Goal: Task Accomplishment & Management: Use online tool/utility

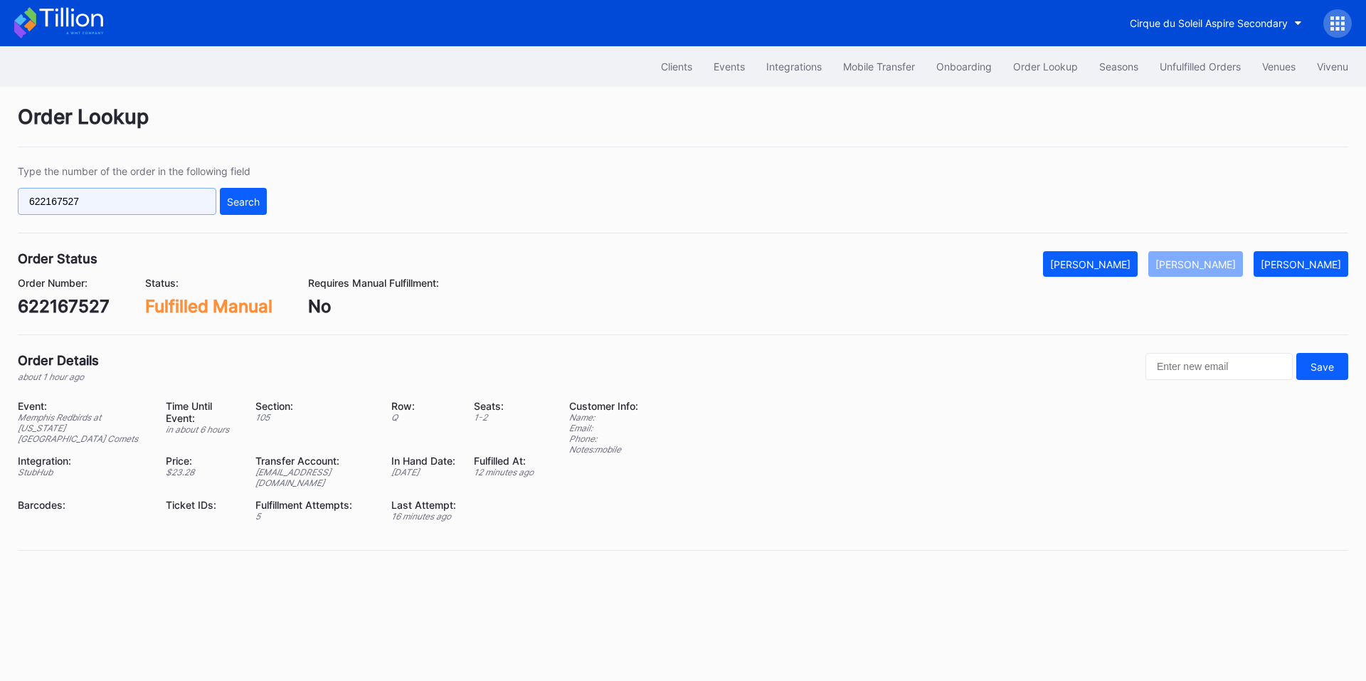
click at [162, 196] on input "622167527" at bounding box center [117, 201] width 198 height 27
paste input "223409222"
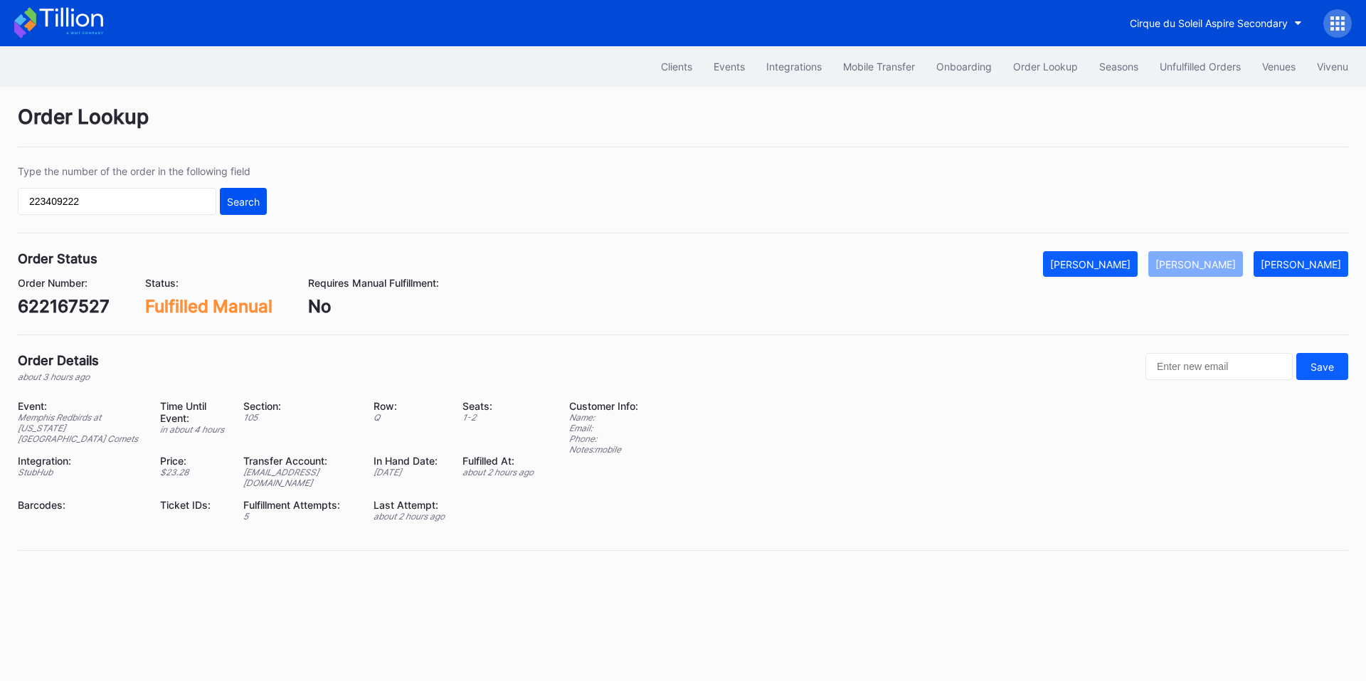
click at [245, 196] on div "Search" at bounding box center [243, 202] width 33 height 12
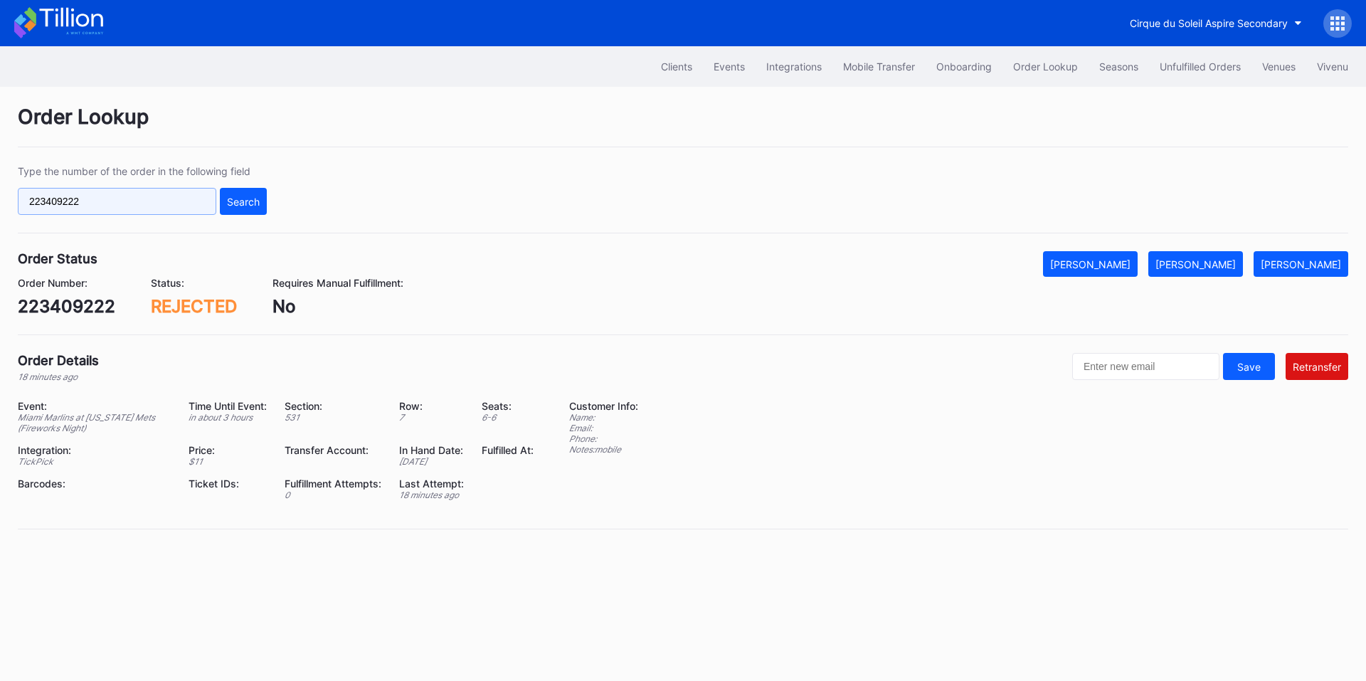
click at [182, 202] on input "223409222" at bounding box center [117, 201] width 198 height 27
paste input "622187203"
type input "622187203"
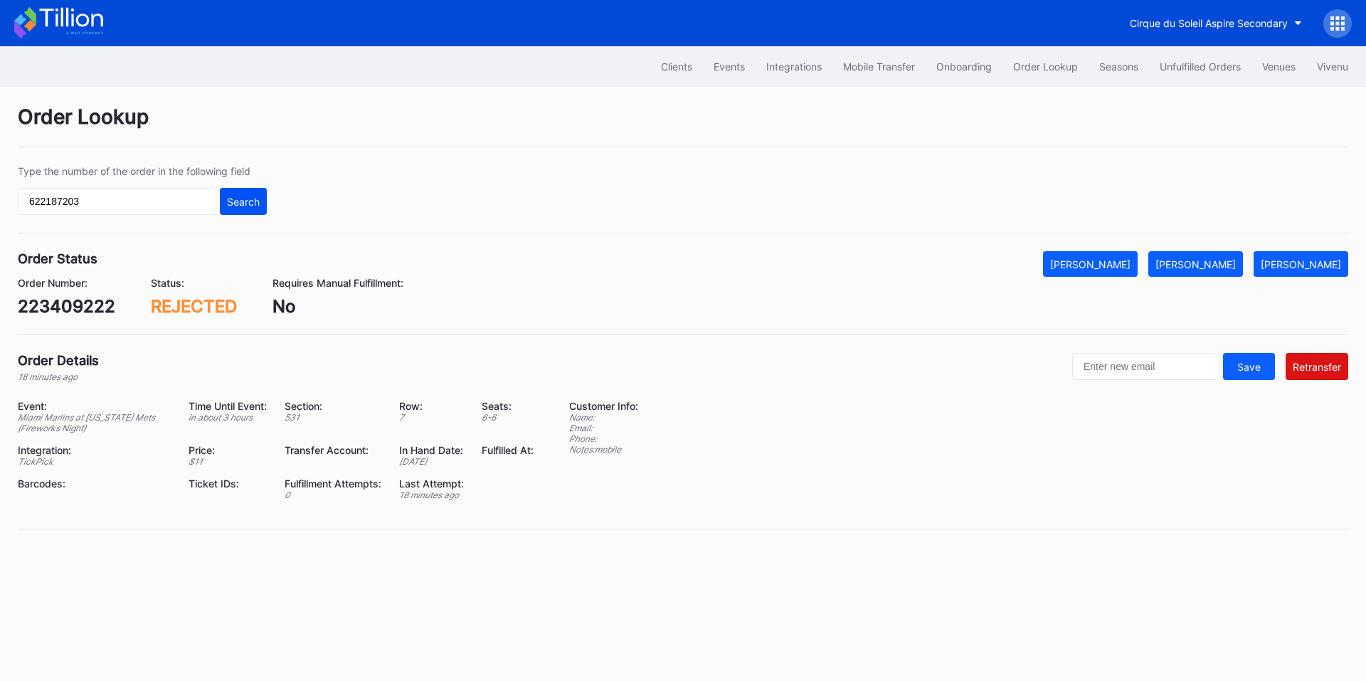
click at [246, 201] on div "Search" at bounding box center [243, 202] width 33 height 12
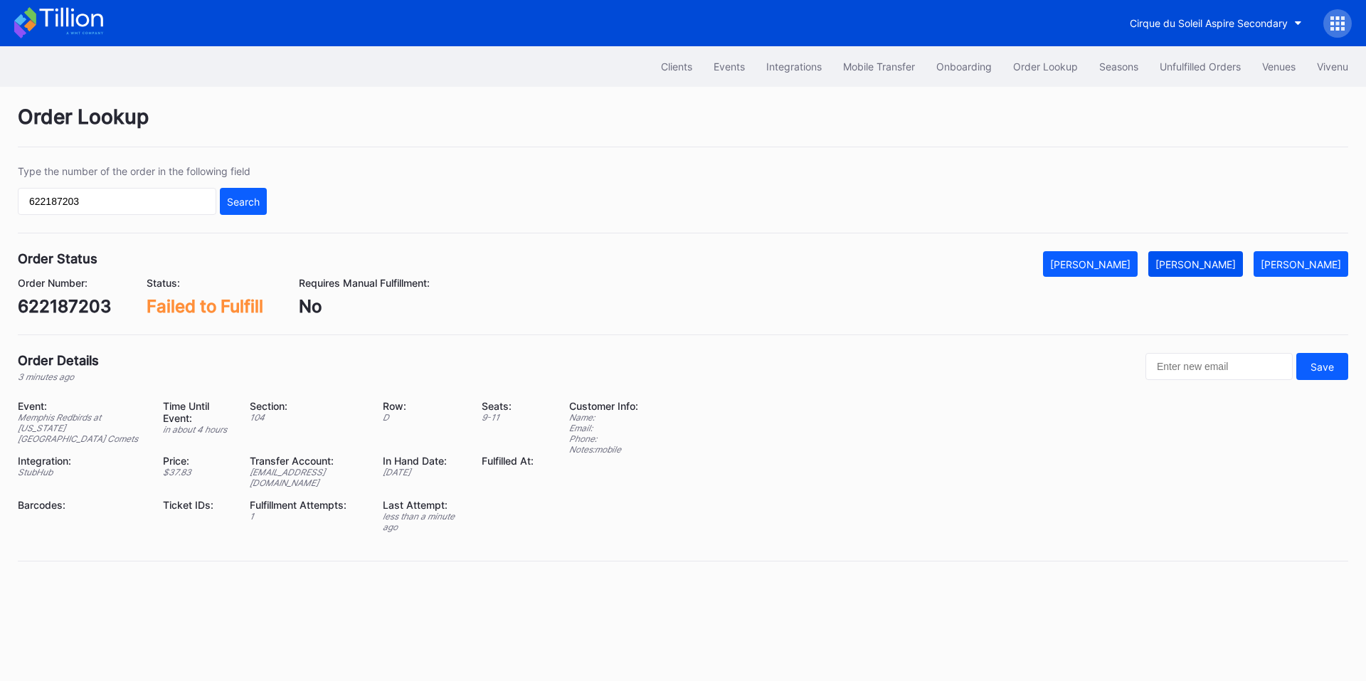
click at [1223, 259] on div "[PERSON_NAME]" at bounding box center [1195, 264] width 80 height 12
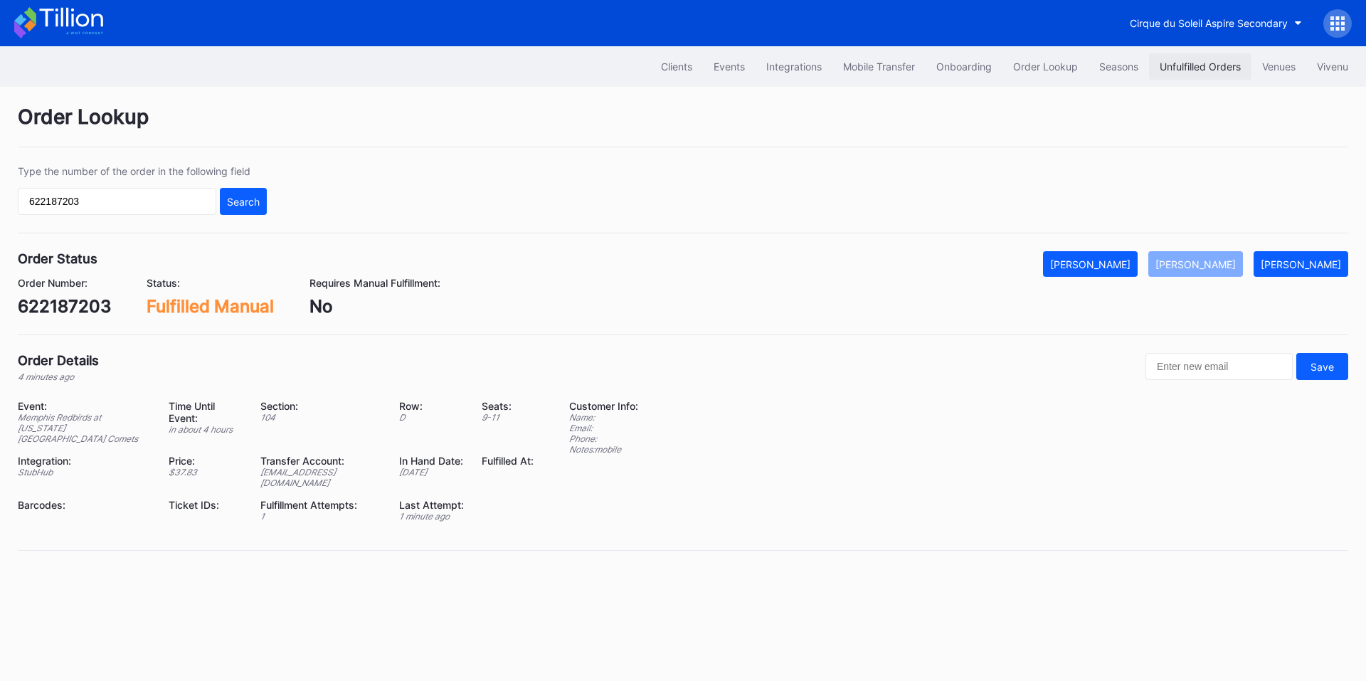
click at [1187, 66] on div "Unfulfilled Orders" at bounding box center [1200, 66] width 81 height 12
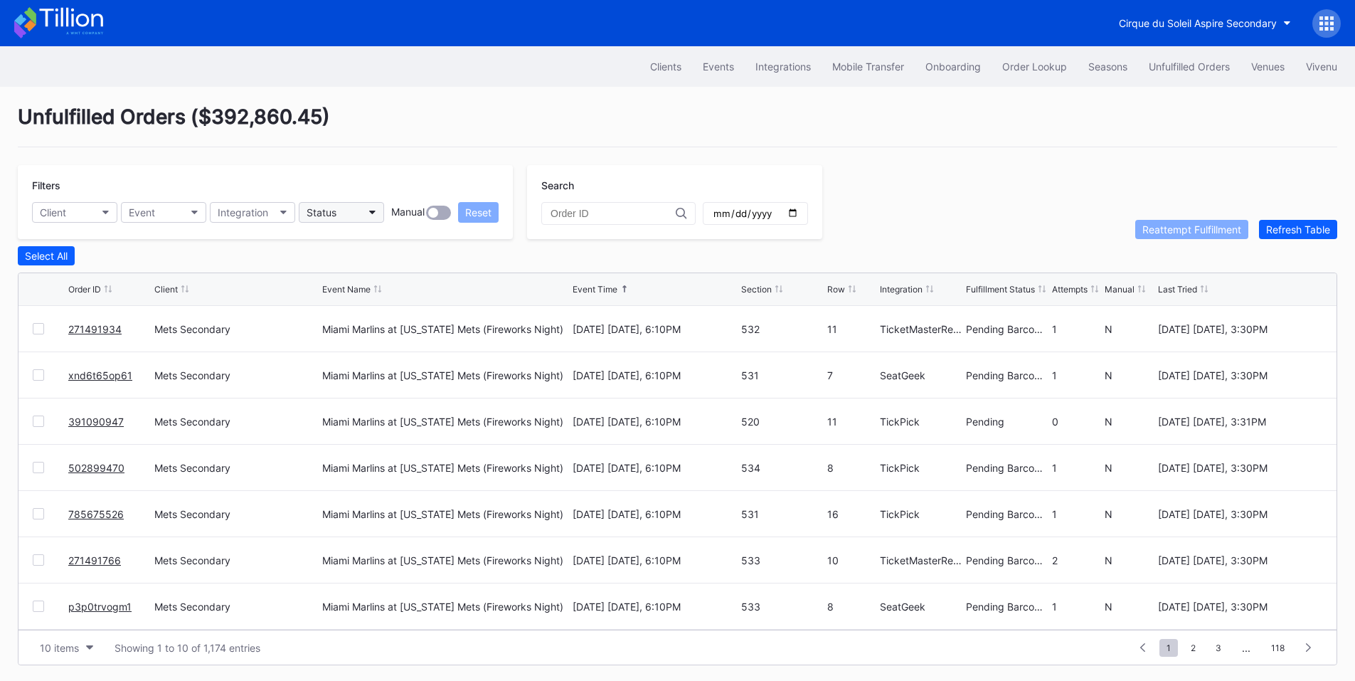
click at [371, 216] on button "Status" at bounding box center [341, 212] width 85 height 21
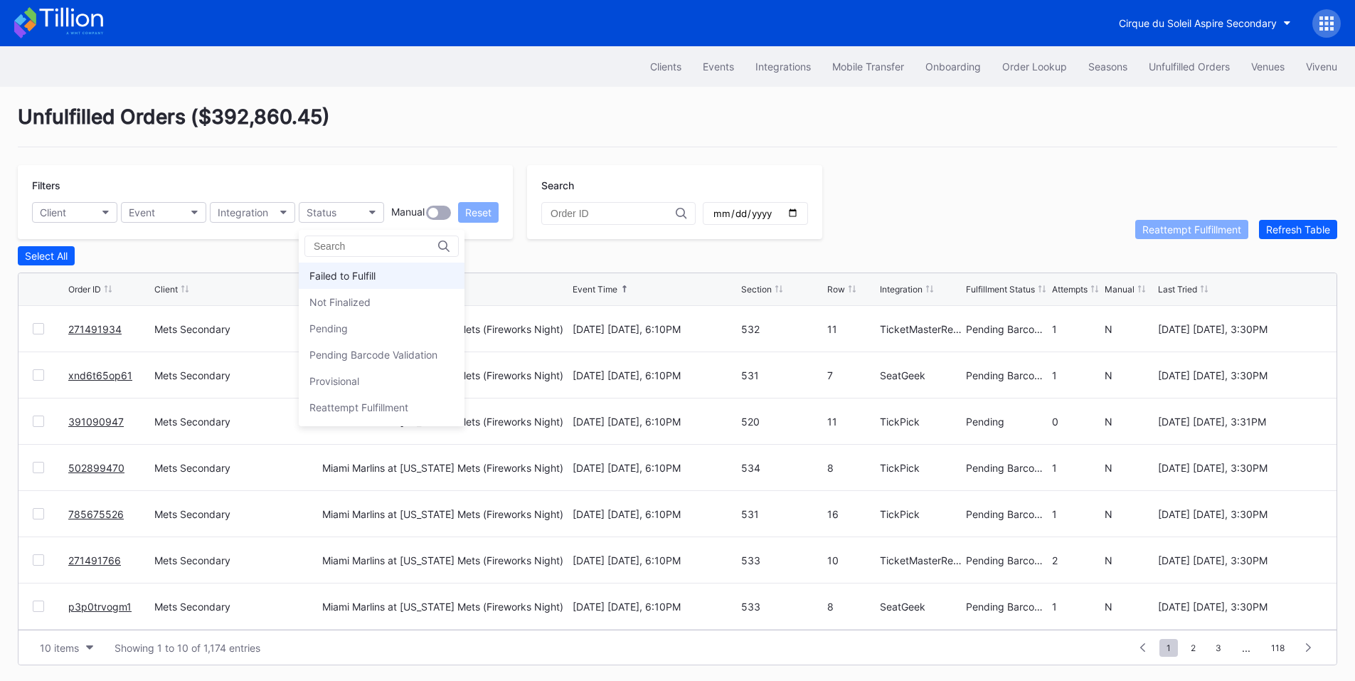
click at [358, 271] on div "Failed to Fulfill" at bounding box center [342, 276] width 66 height 12
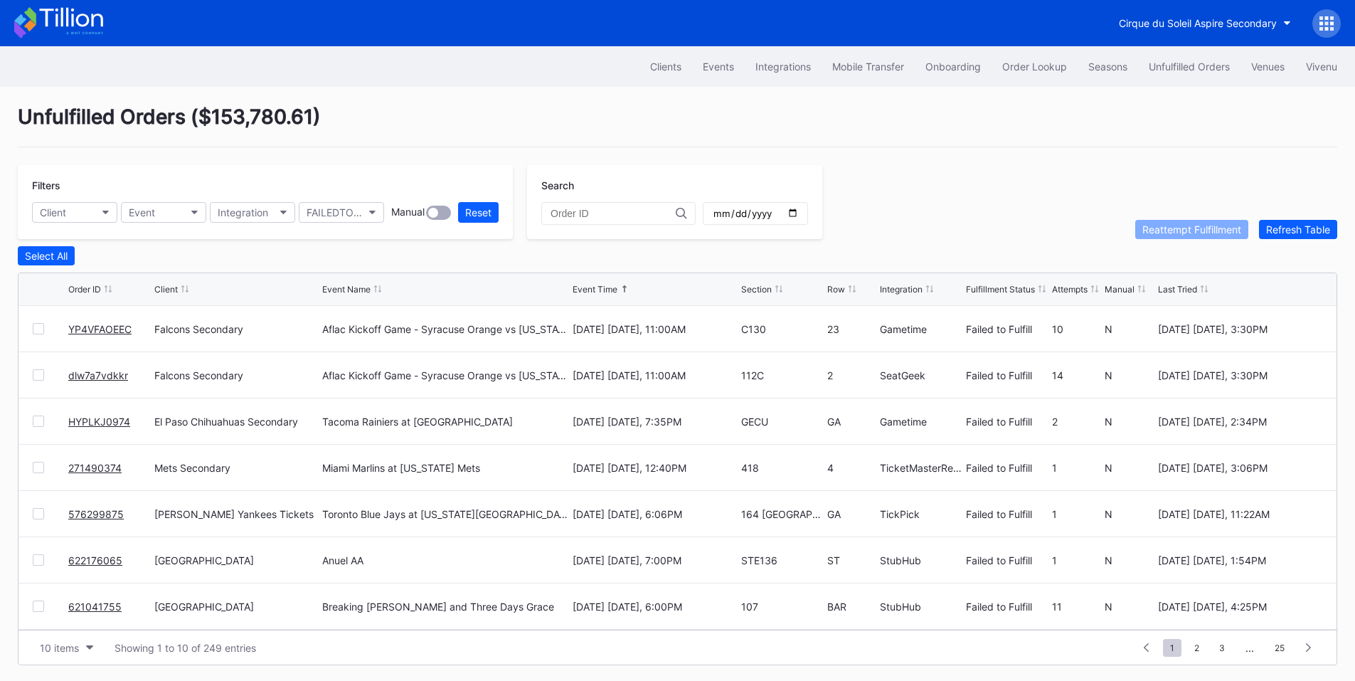
click at [88, 334] on link "YP4VFAOEEC" at bounding box center [99, 329] width 63 height 12
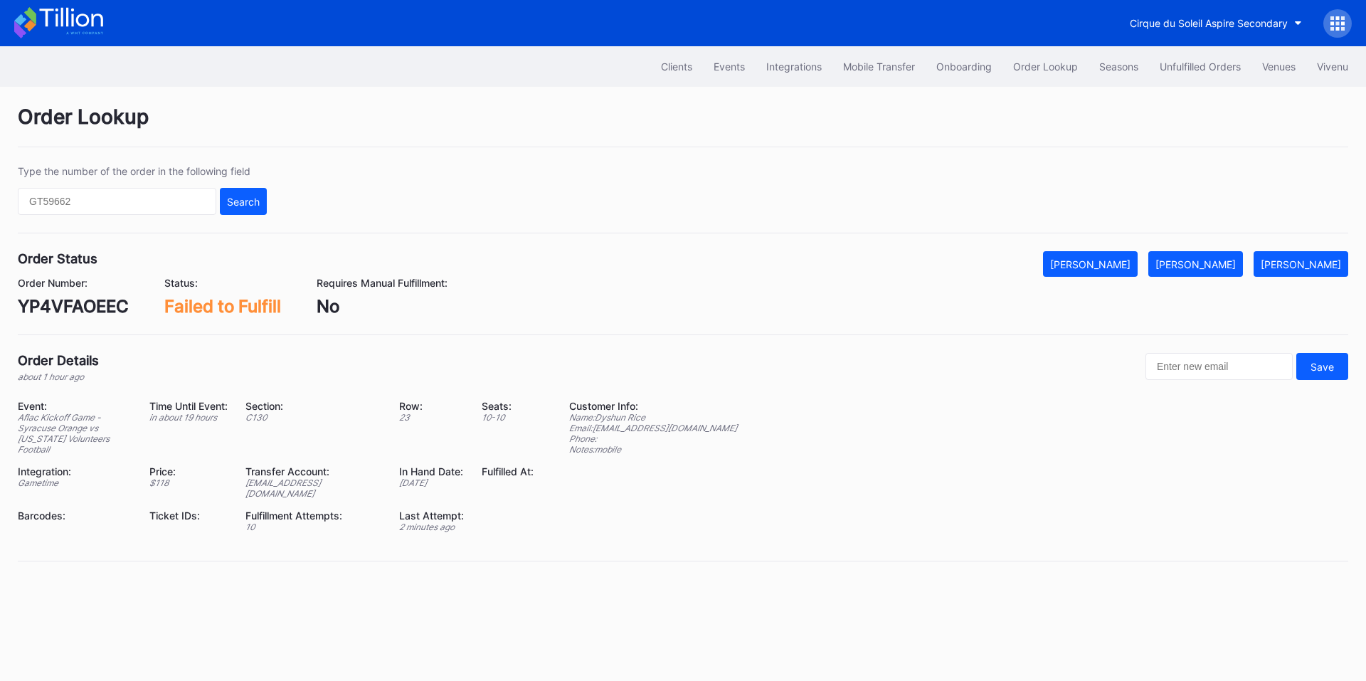
click at [90, 307] on div "YP4VFAOEEC" at bounding box center [73, 306] width 111 height 21
copy div "YP4VFAOEEC"
click at [1219, 265] on div "[PERSON_NAME]" at bounding box center [1195, 264] width 80 height 12
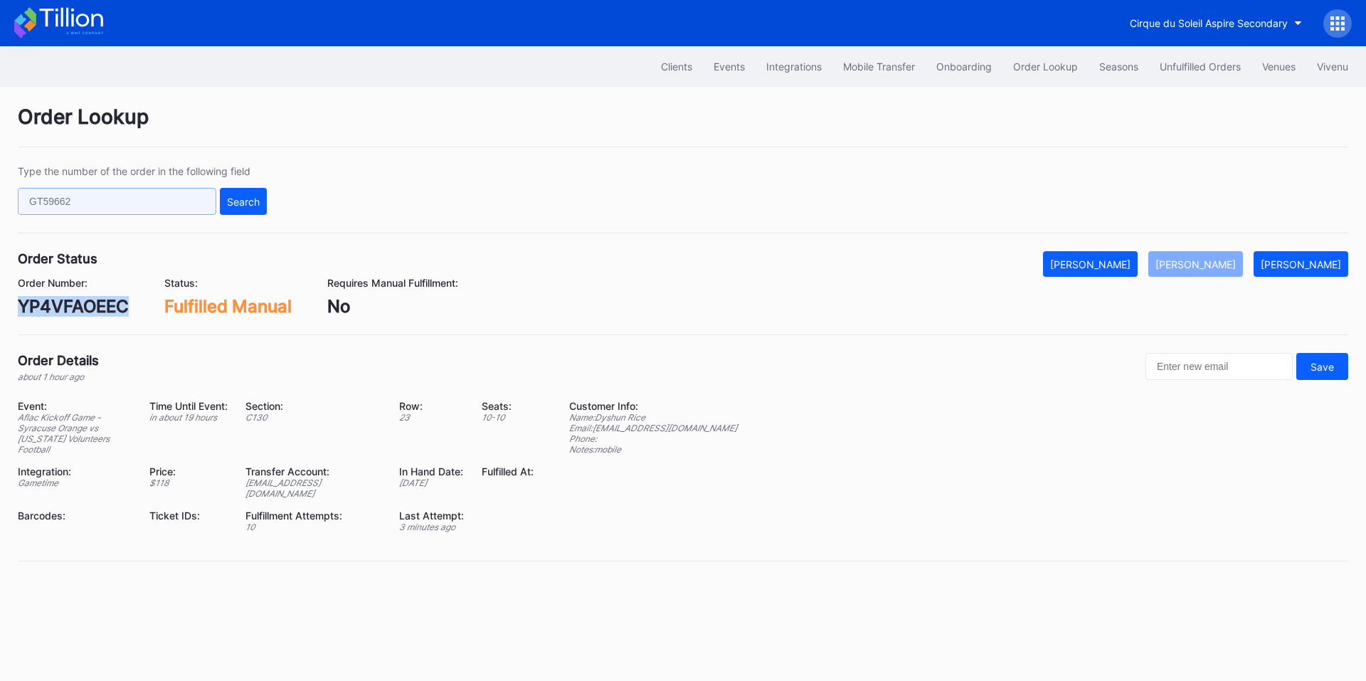
click at [108, 196] on input "text" at bounding box center [117, 201] width 198 height 27
paste input "dlw7a7vdkkr"
drag, startPoint x: 248, startPoint y: 207, endPoint x: 617, endPoint y: 1, distance: 422.6
click at [248, 206] on div "Search" at bounding box center [243, 202] width 33 height 12
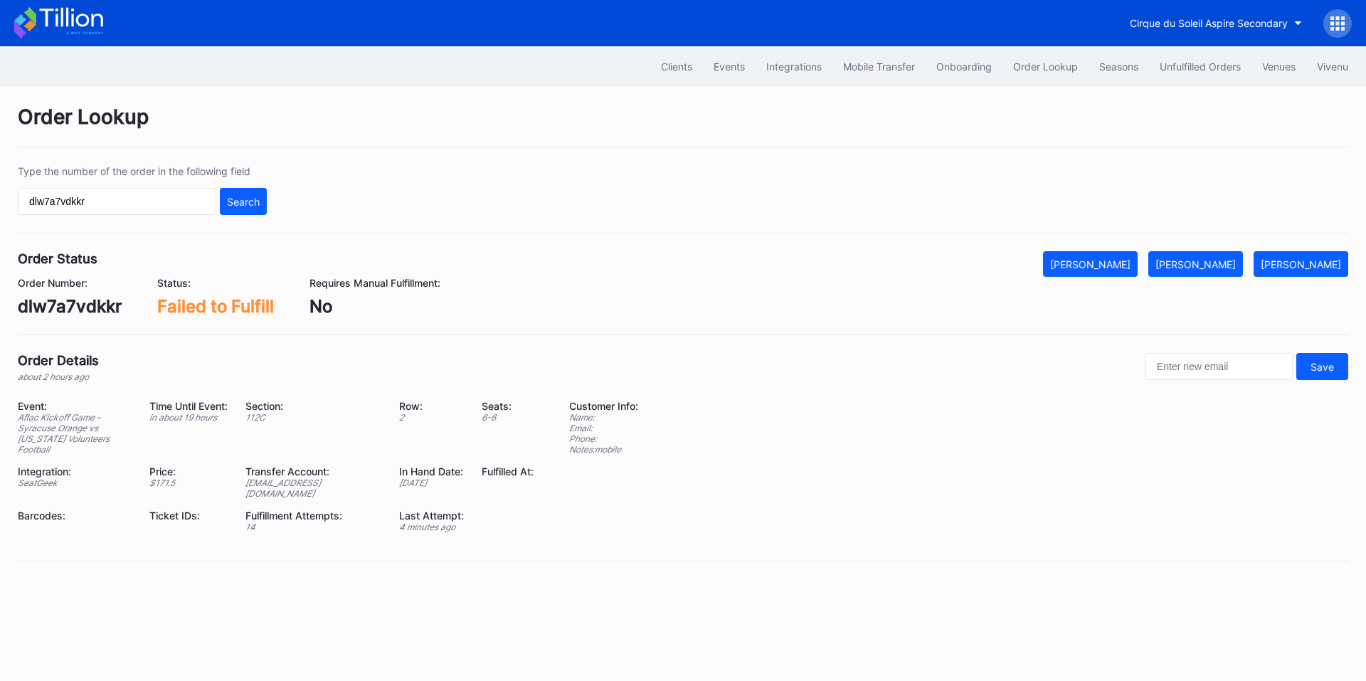
click at [65, 297] on div "dlw7a7vdkkr" at bounding box center [70, 306] width 104 height 21
copy div "dlw7a7vdkkr"
click at [116, 203] on input "dlw7a7vdkkr" at bounding box center [117, 201] width 198 height 27
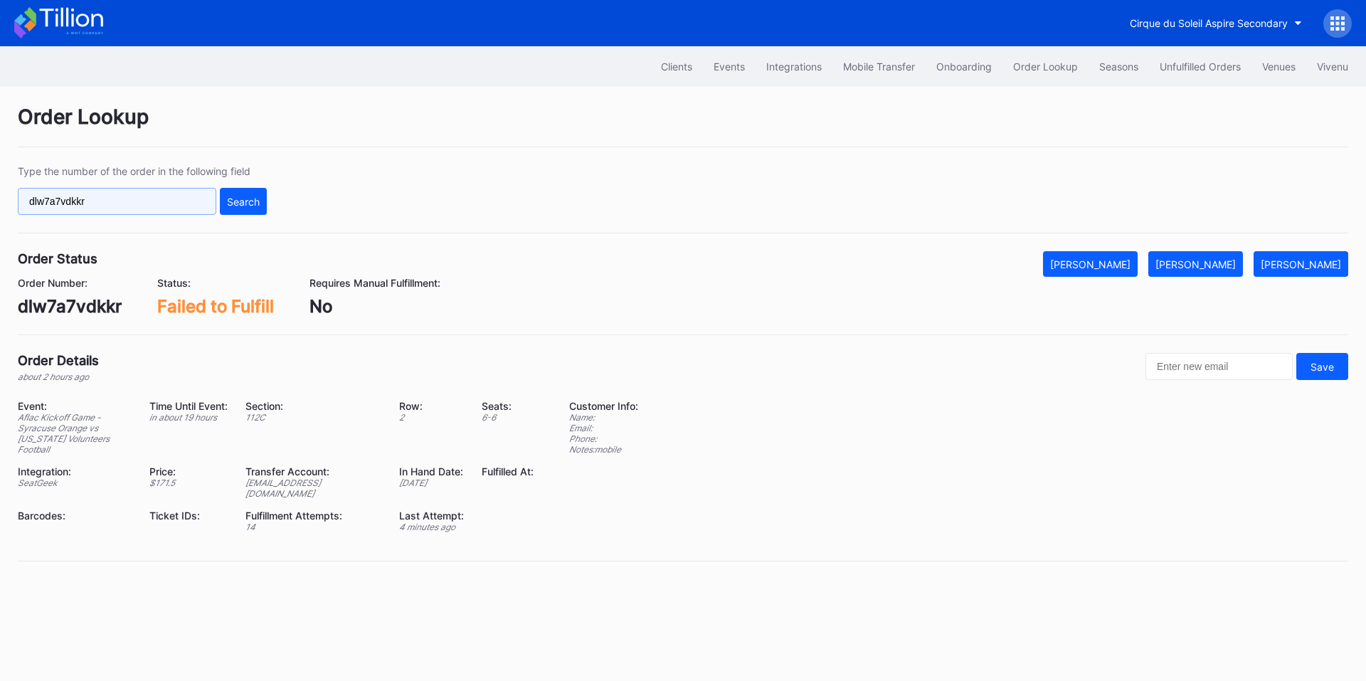
click at [116, 203] on input "dlw7a7vdkkr" at bounding box center [117, 201] width 198 height 27
paste input "325154462"
click at [227, 202] on div "Search" at bounding box center [243, 202] width 33 height 12
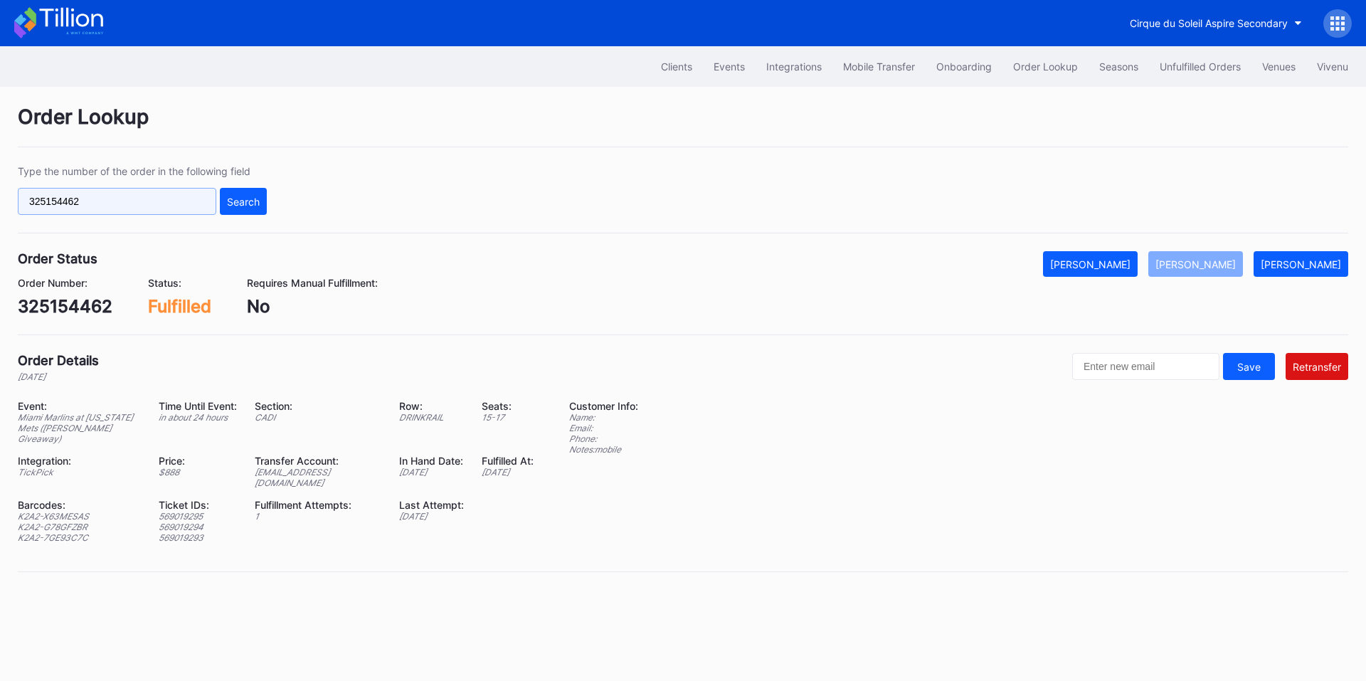
click at [154, 199] on input "325154462" at bounding box center [117, 201] width 198 height 27
paste input "61635448"
click at [246, 203] on div "Search" at bounding box center [243, 202] width 33 height 12
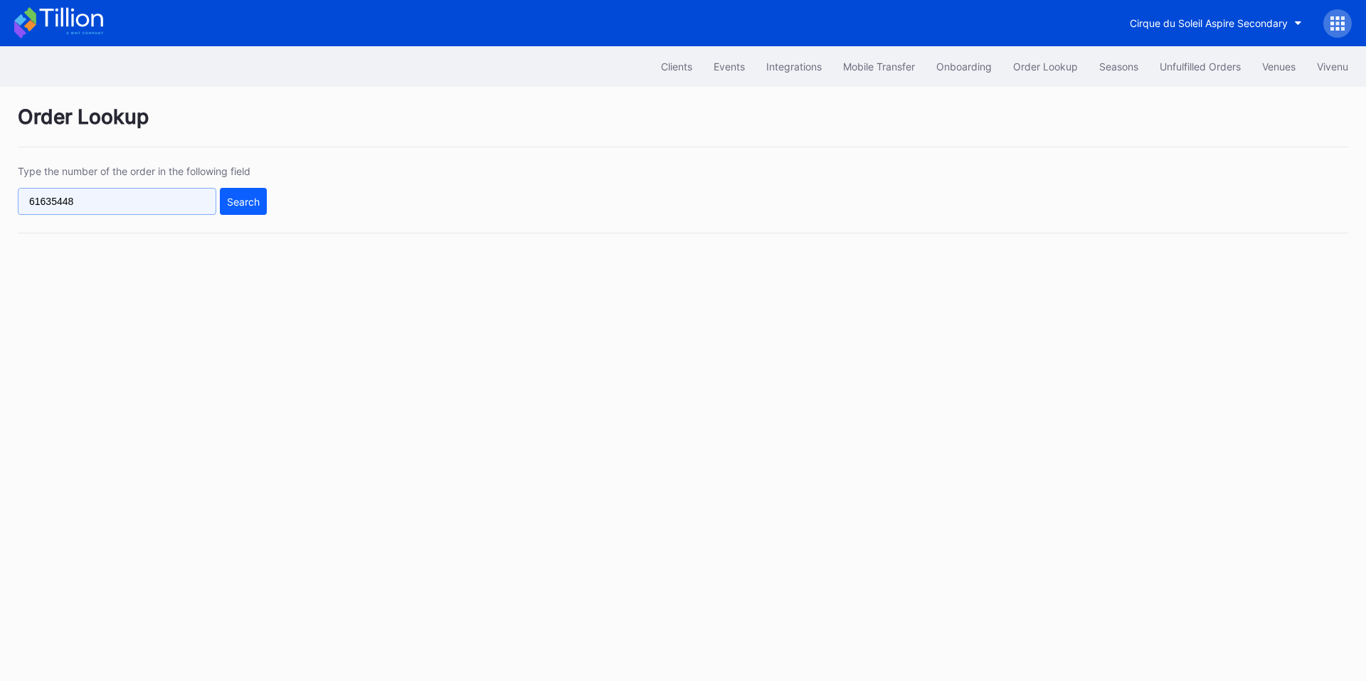
click at [149, 204] on input "61635448" at bounding box center [117, 201] width 198 height 27
paste input "271488083"
click at [239, 198] on div "Search" at bounding box center [243, 202] width 33 height 12
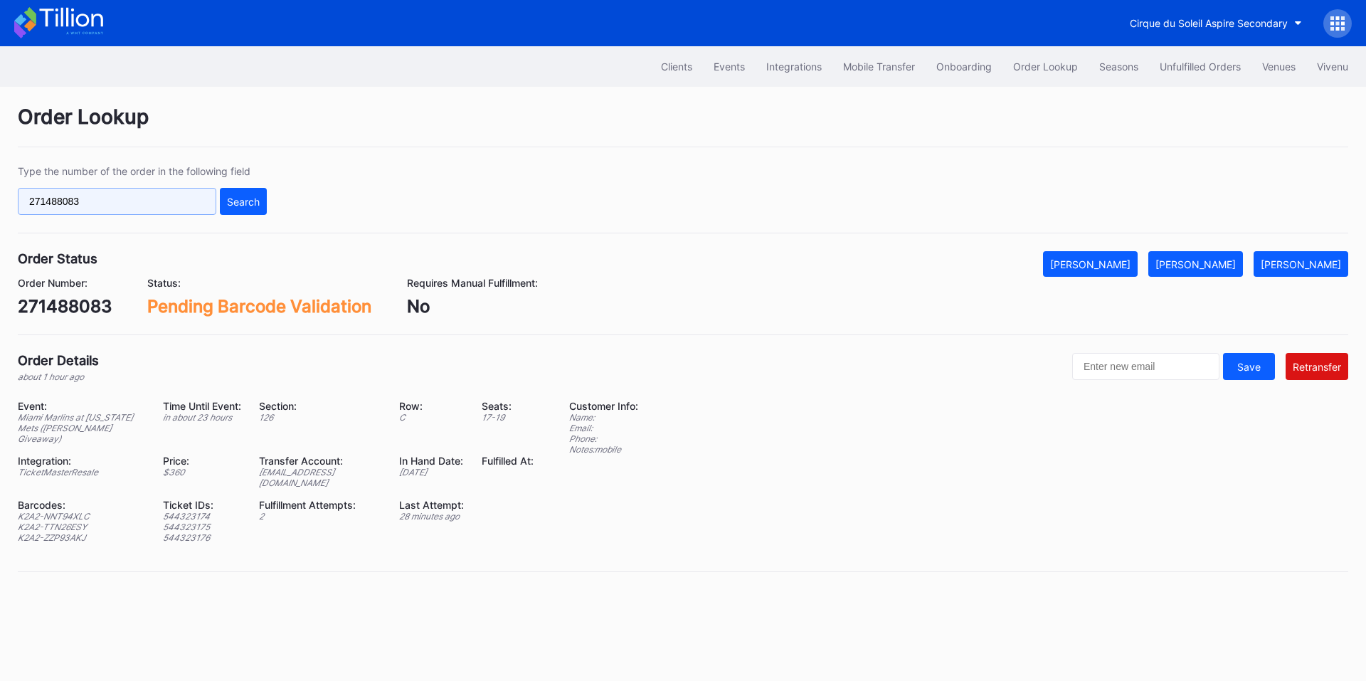
click at [157, 201] on input "271488083" at bounding box center [117, 201] width 198 height 27
paste input "75283428"
click at [255, 201] on div "Search" at bounding box center [243, 202] width 33 height 12
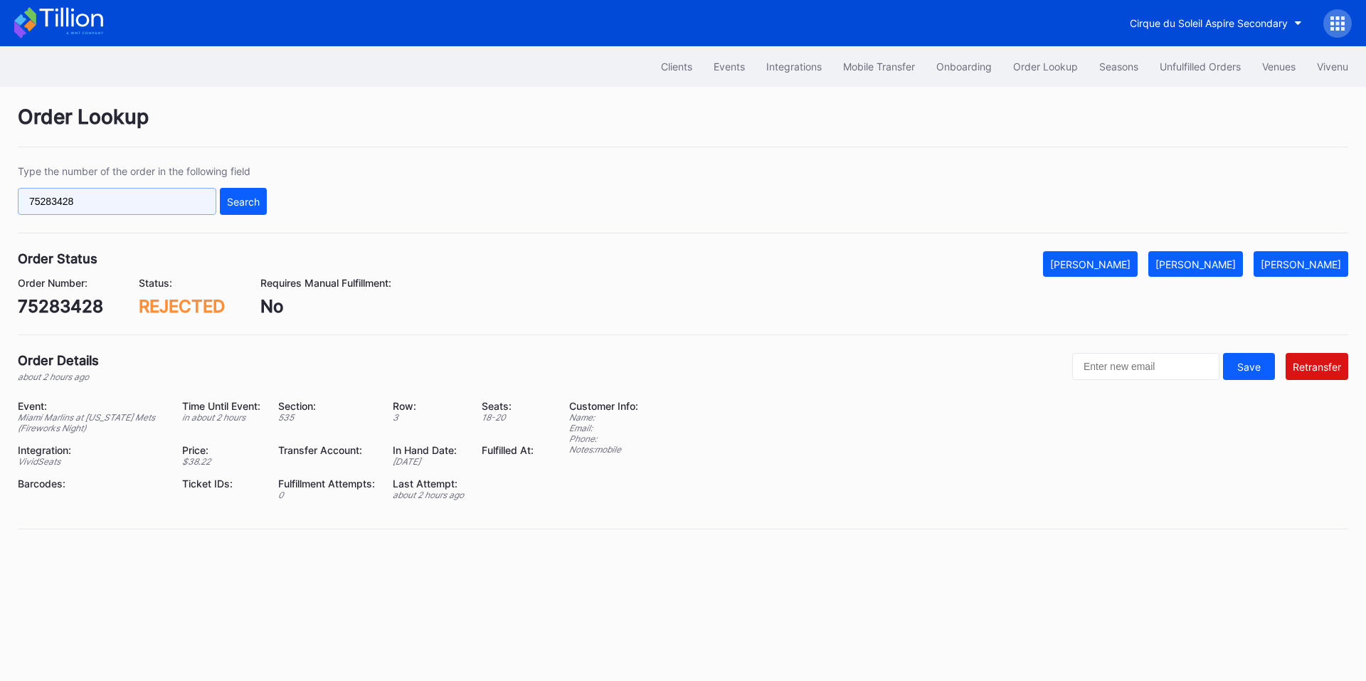
click at [152, 193] on input "75283428" at bounding box center [117, 201] width 198 height 27
paste input "622189894"
click at [241, 208] on button "Search" at bounding box center [243, 201] width 47 height 27
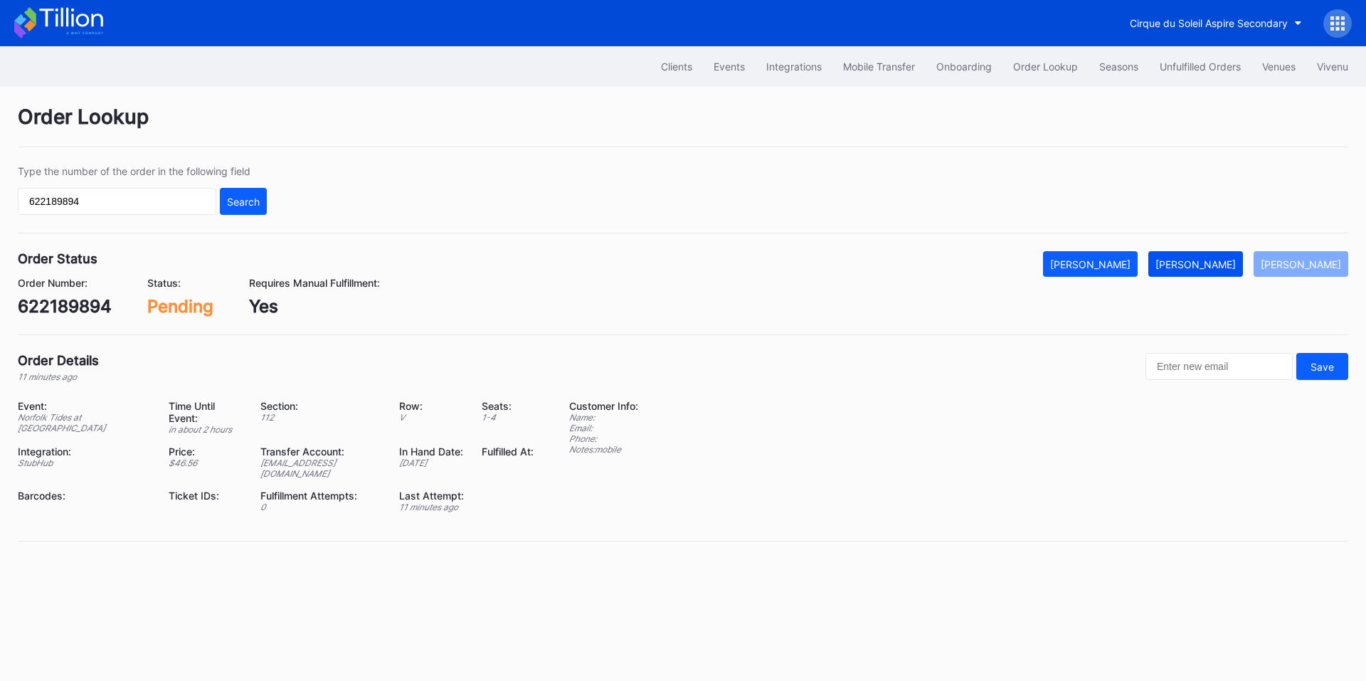
click at [1207, 266] on div "[PERSON_NAME]" at bounding box center [1195, 264] width 80 height 12
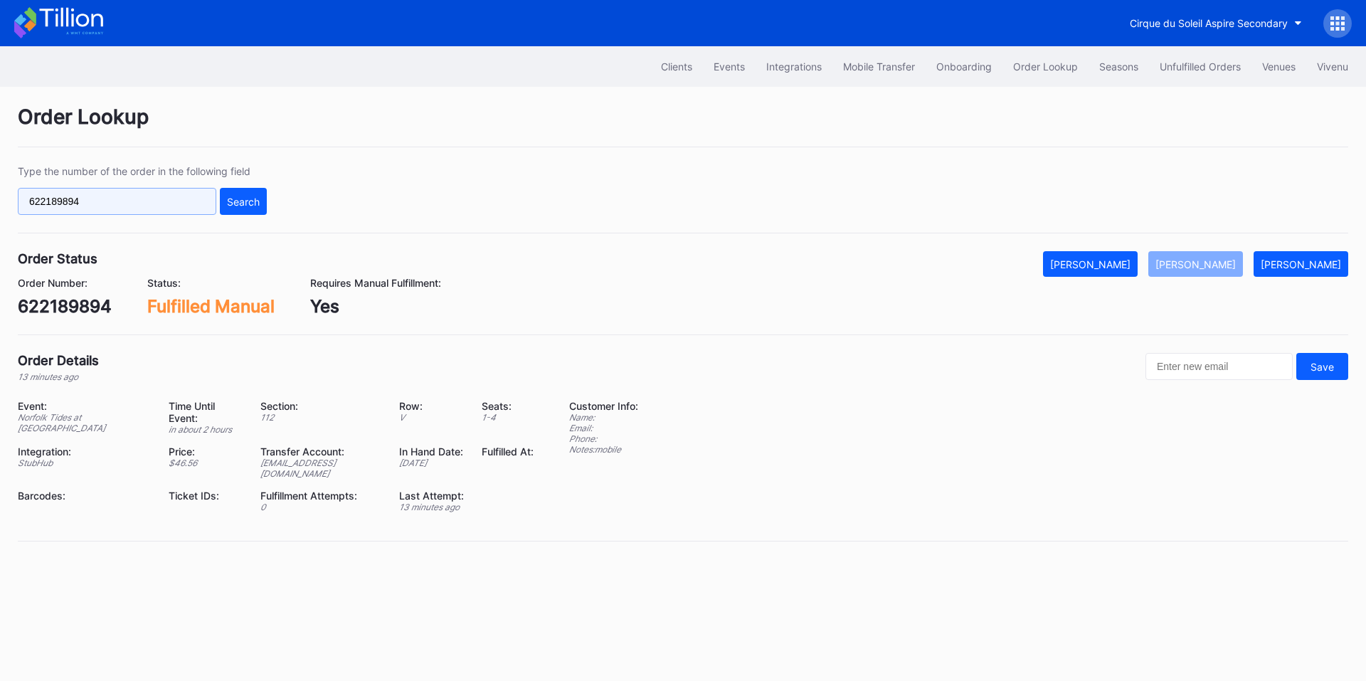
click at [159, 203] on input "622189894" at bounding box center [117, 201] width 198 height 27
paste input "271495789"
click at [241, 198] on div "Search" at bounding box center [243, 202] width 33 height 12
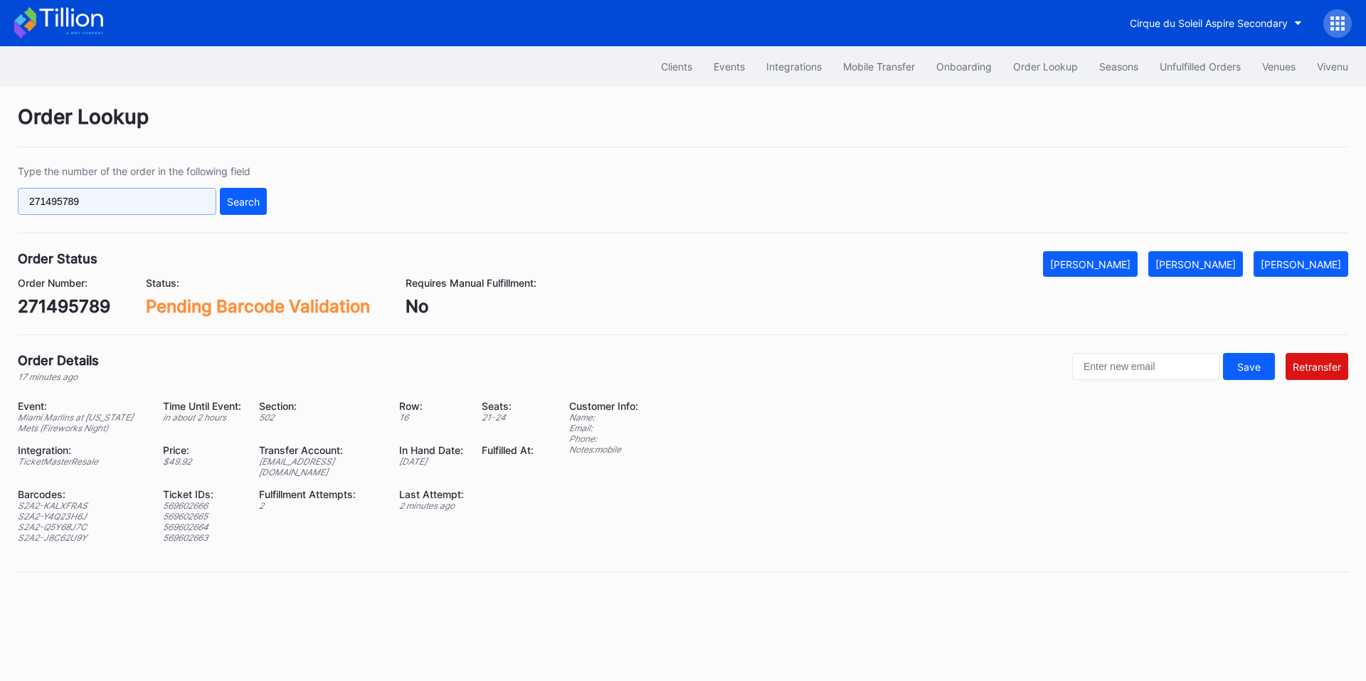
drag, startPoint x: 175, startPoint y: 188, endPoint x: 157, endPoint y: 195, distance: 19.2
click at [175, 188] on input "271495789" at bounding box center [117, 201] width 198 height 27
click at [157, 195] on input "271495789" at bounding box center [117, 201] width 198 height 27
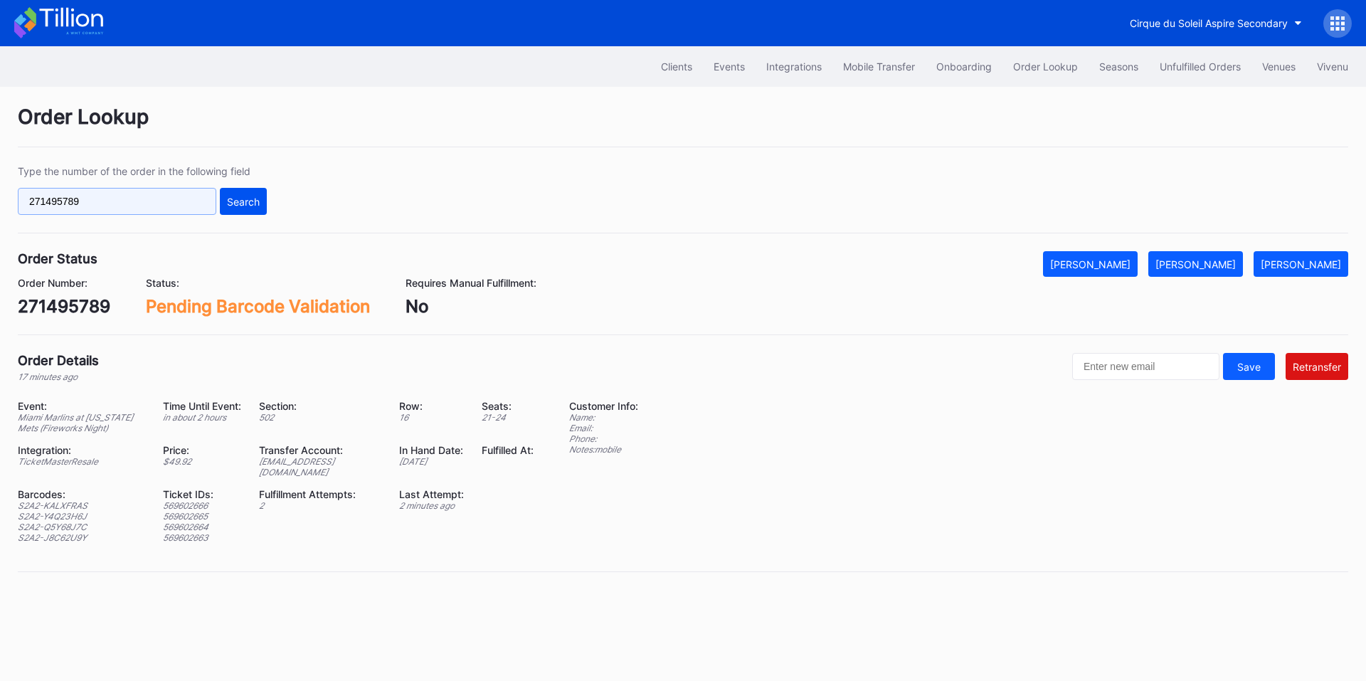
paste input "6002"
click at [258, 204] on div "Search" at bounding box center [243, 202] width 33 height 12
click at [208, 211] on input "271496002" at bounding box center [117, 201] width 198 height 27
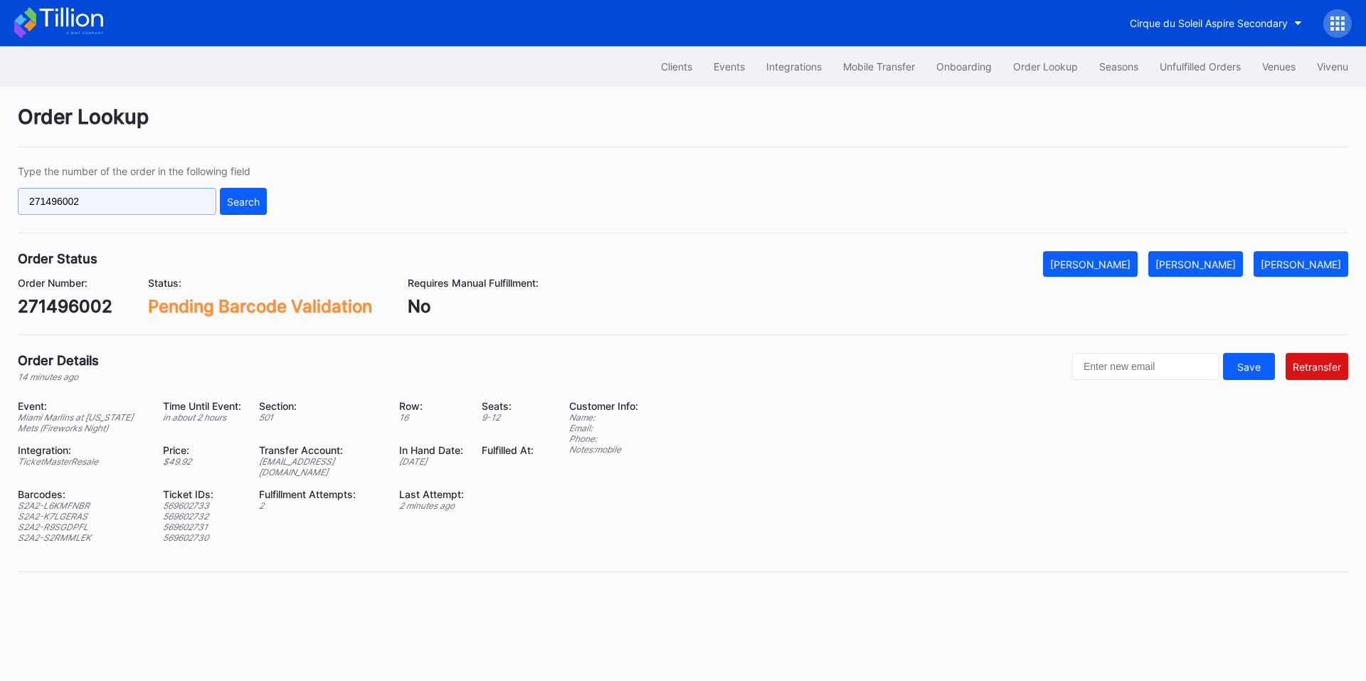
paste input "88083"
click at [250, 200] on div "Search" at bounding box center [243, 202] width 33 height 12
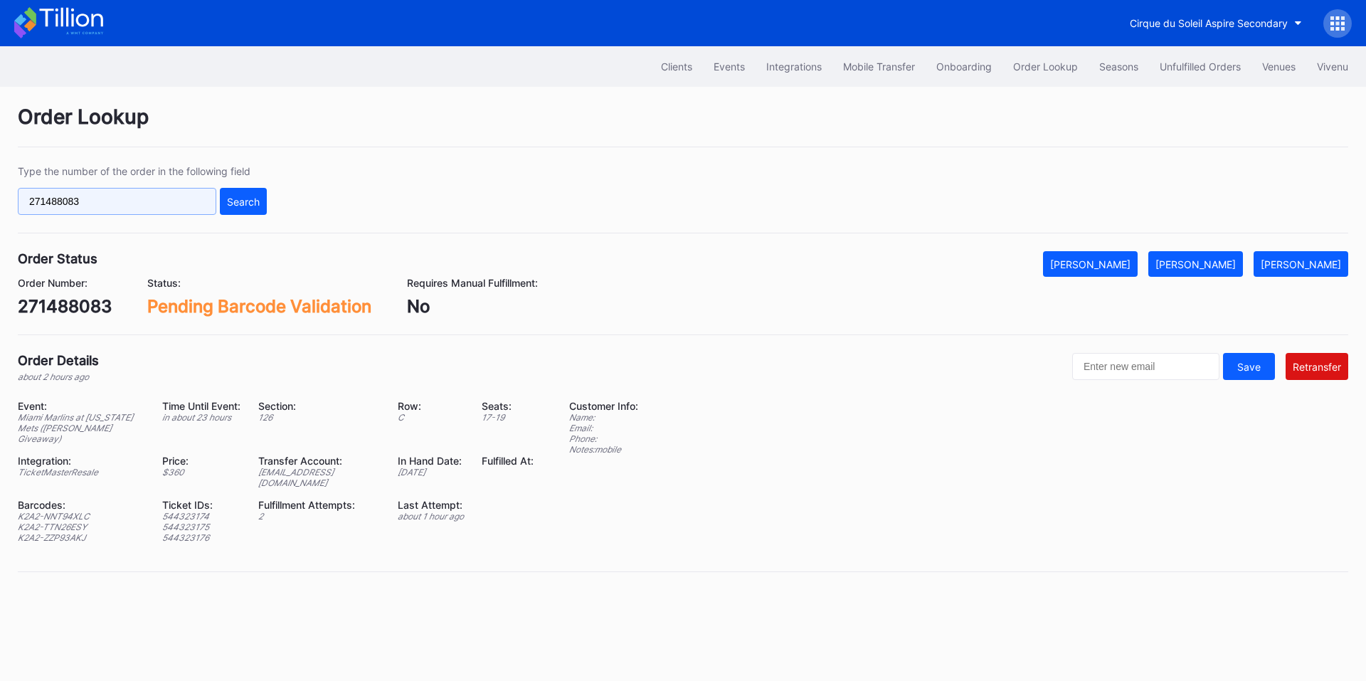
click at [137, 208] on input "271488083" at bounding box center [117, 201] width 198 height 27
paste input "dlw7a7vdkkr"
drag, startPoint x: 244, startPoint y: 205, endPoint x: 506, endPoint y: 0, distance: 332.4
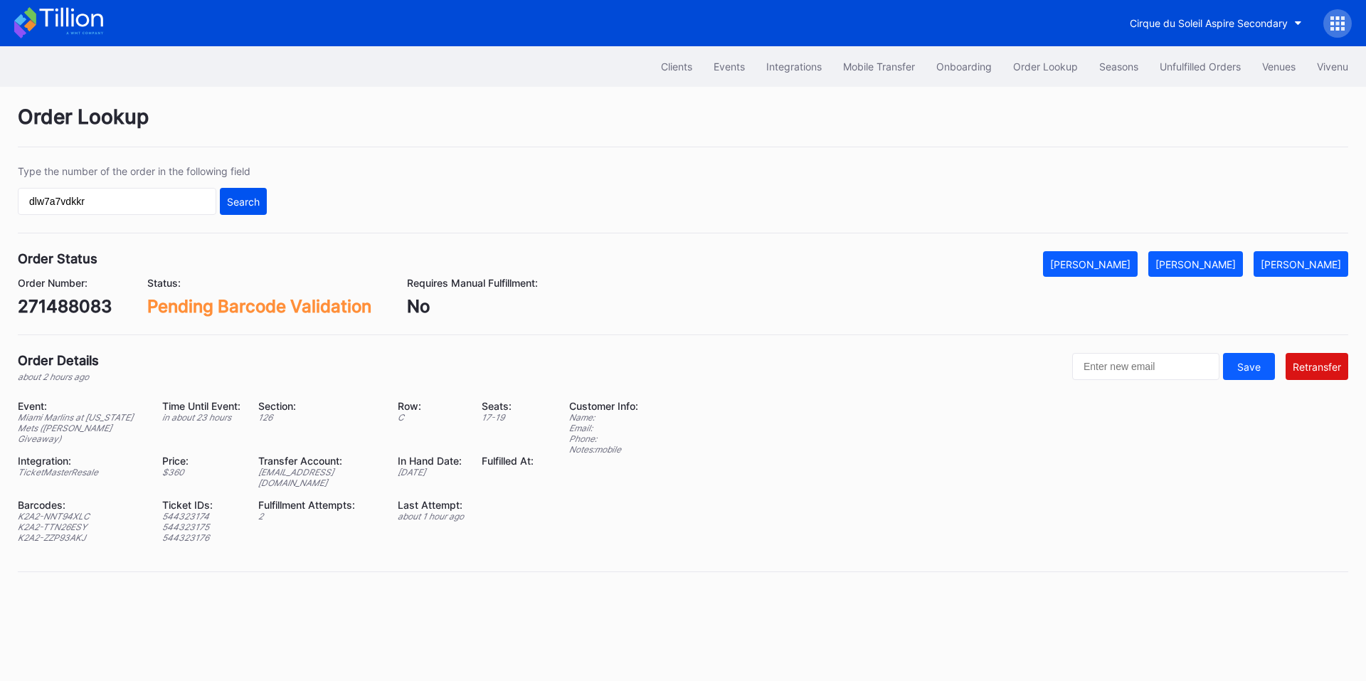
click at [251, 198] on div "Search" at bounding box center [243, 202] width 33 height 12
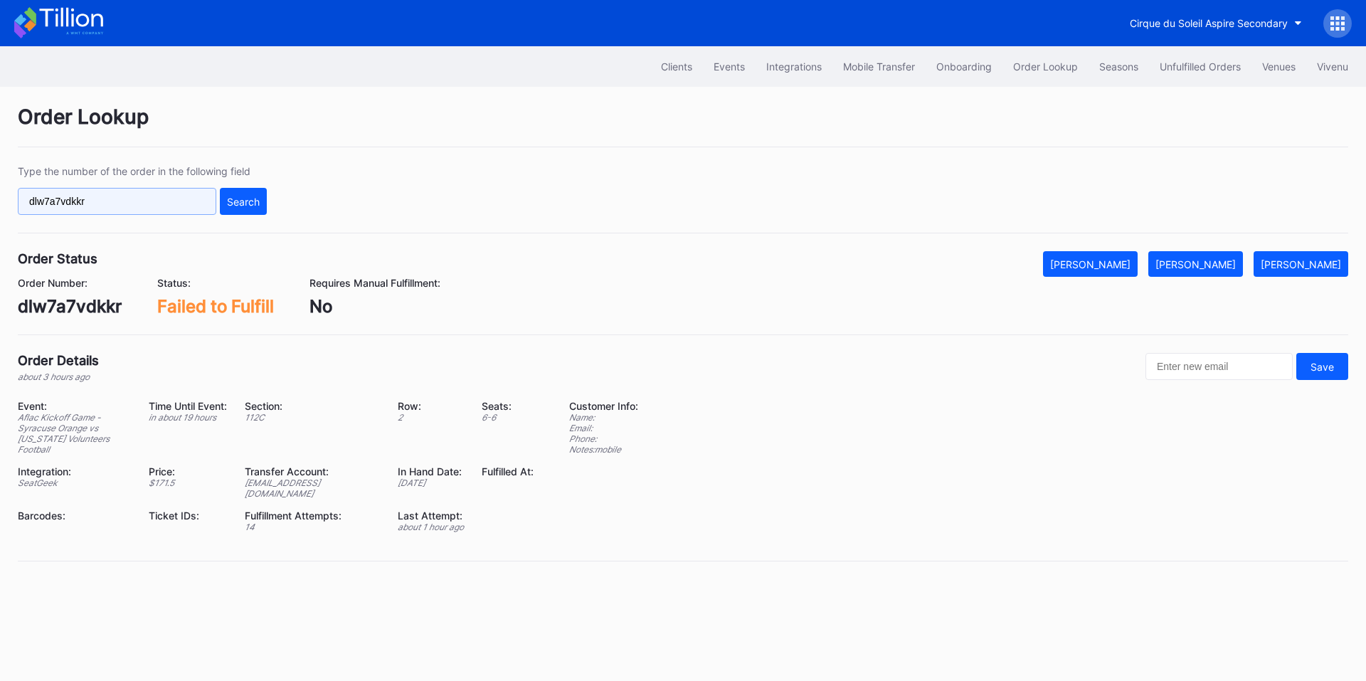
click at [159, 204] on input "dlw7a7vdkkr" at bounding box center [117, 201] width 198 height 27
paste input "271488083"
type input "271488083"
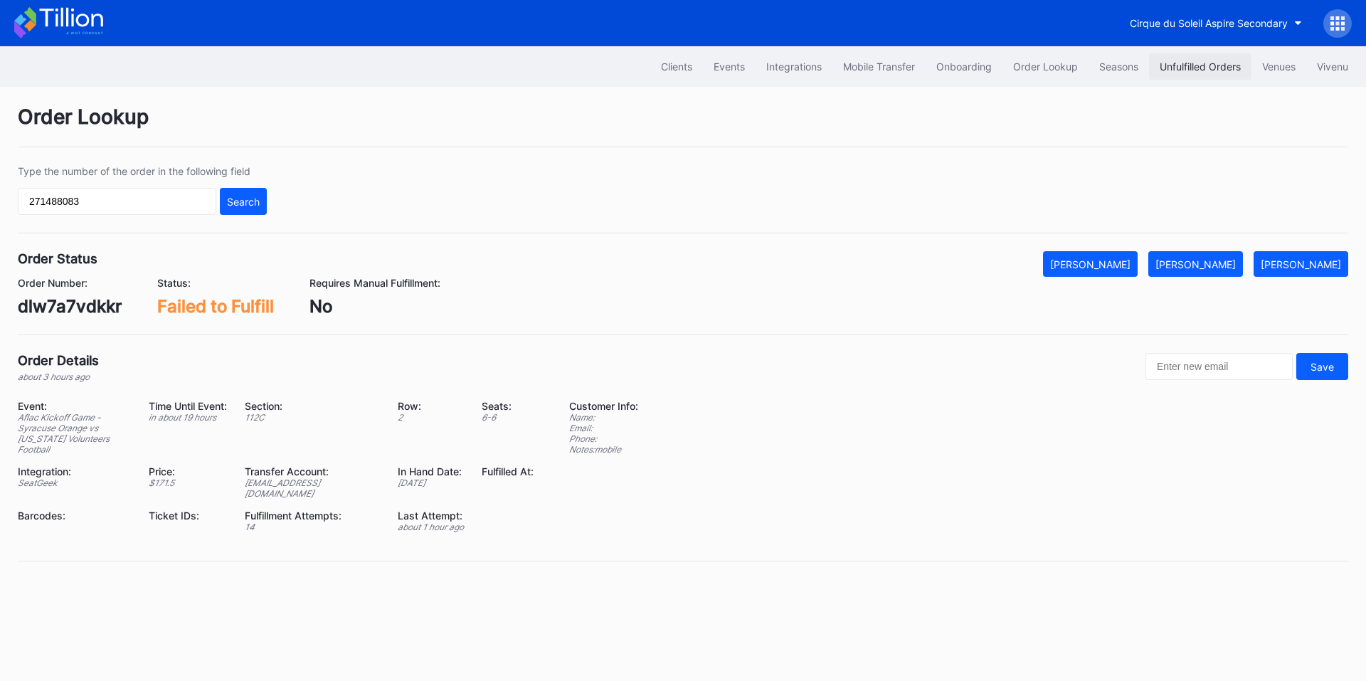
click at [1188, 59] on button "Unfulfilled Orders" at bounding box center [1200, 66] width 102 height 26
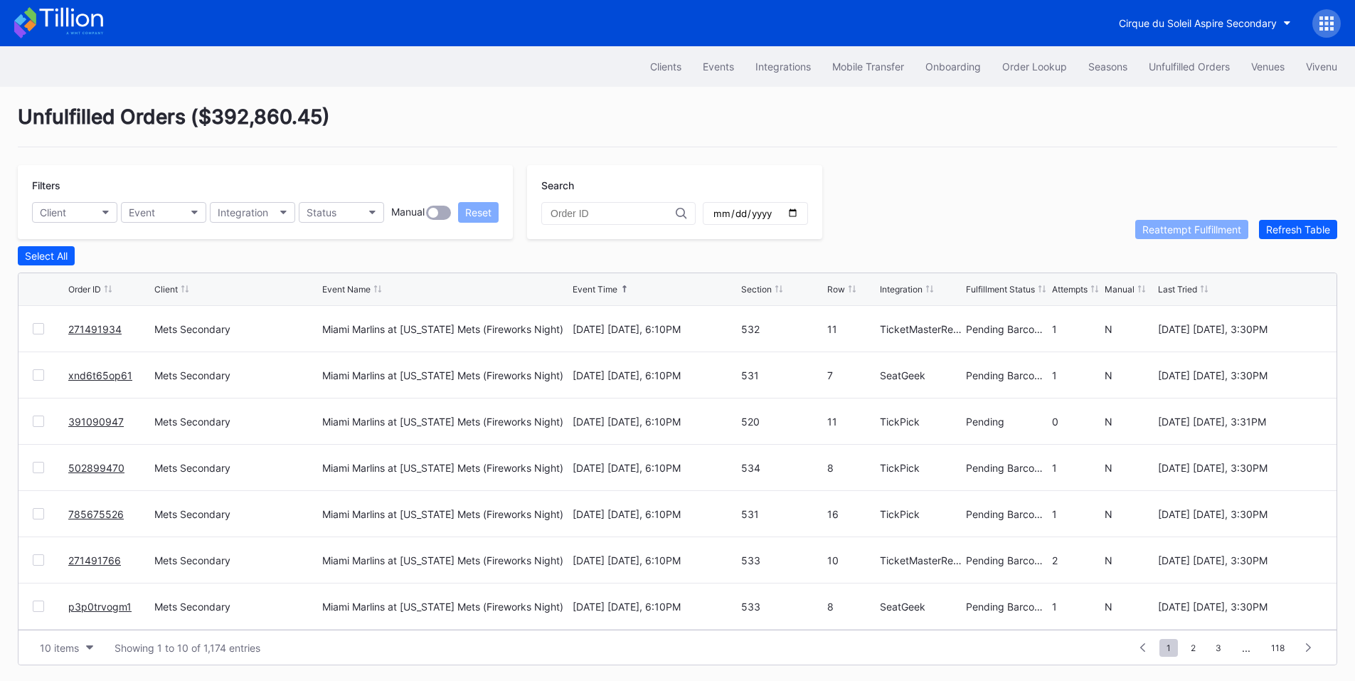
click at [608, 218] on input "text" at bounding box center [613, 213] width 125 height 11
paste input "271488083"
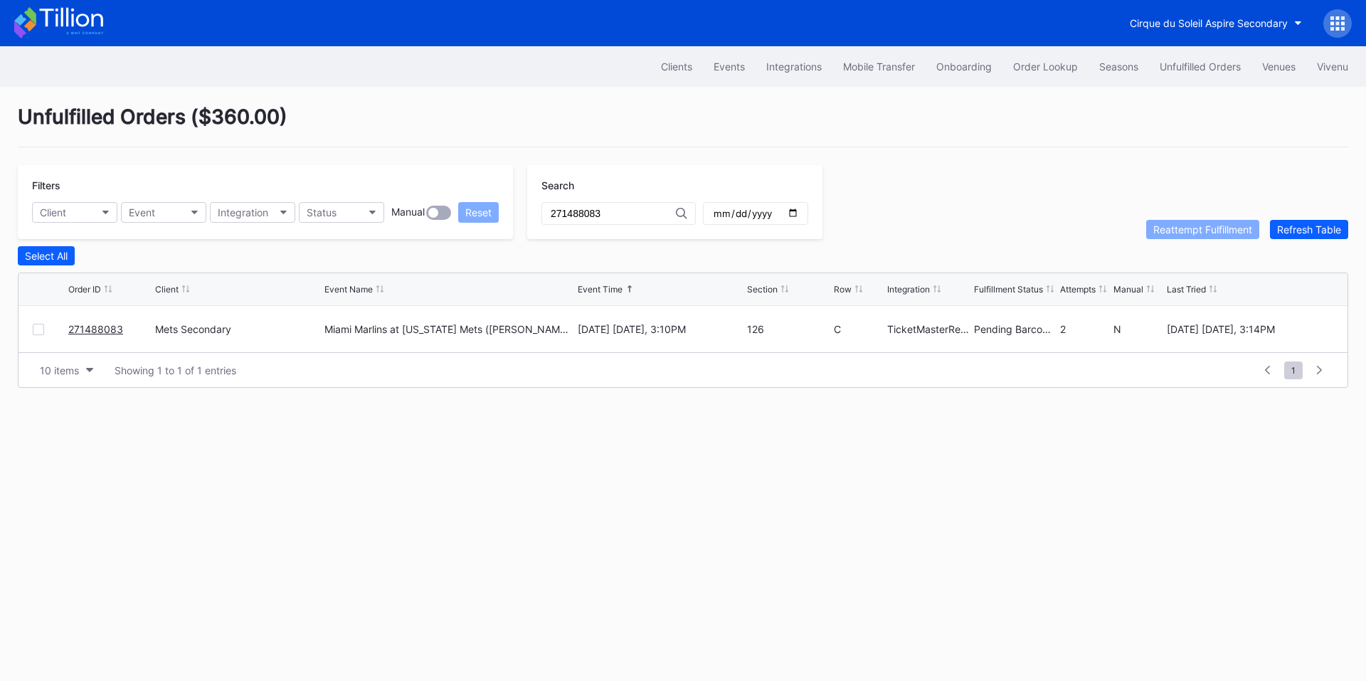
type input "271488083"
click at [41, 331] on div at bounding box center [38, 329] width 11 height 11
click at [1193, 235] on div "Reattempt Fulfillment" at bounding box center [1202, 229] width 99 height 12
click at [1019, 55] on button "Order Lookup" at bounding box center [1045, 66] width 86 height 26
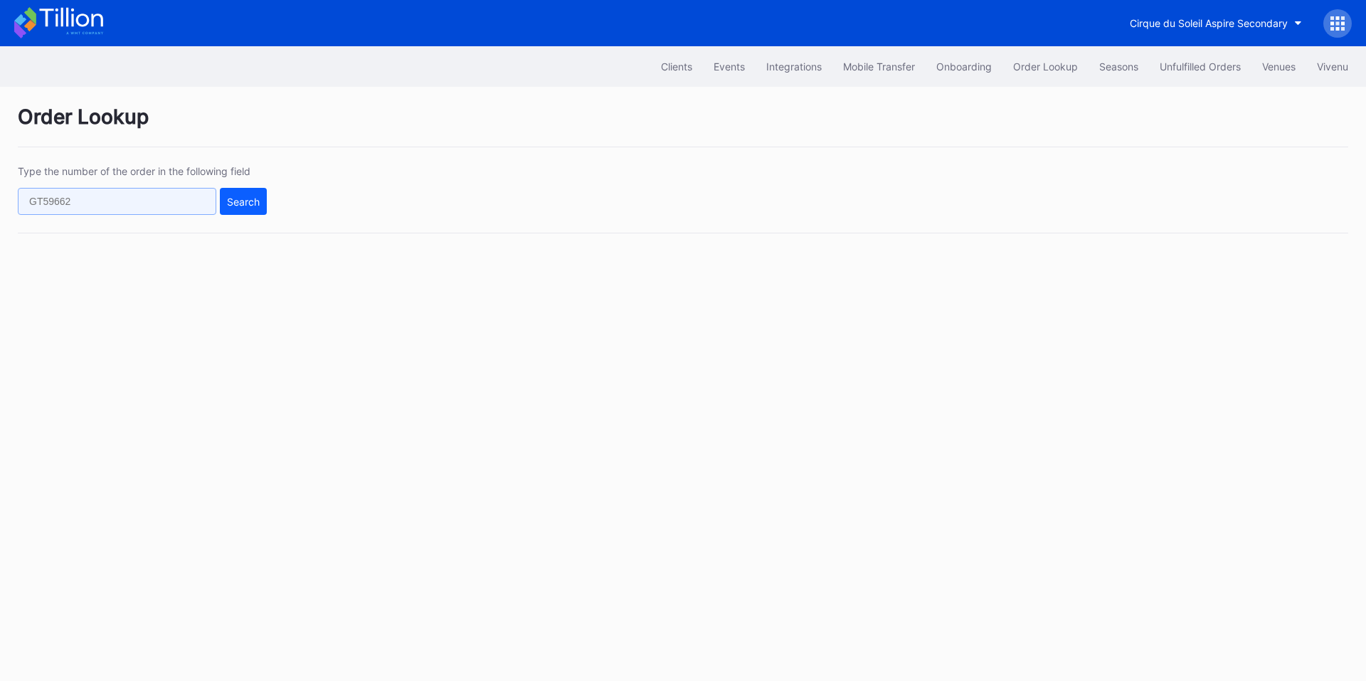
click at [142, 202] on input "text" at bounding box center [117, 201] width 198 height 27
paste input "696751348"
click at [238, 199] on div "Search" at bounding box center [243, 202] width 33 height 12
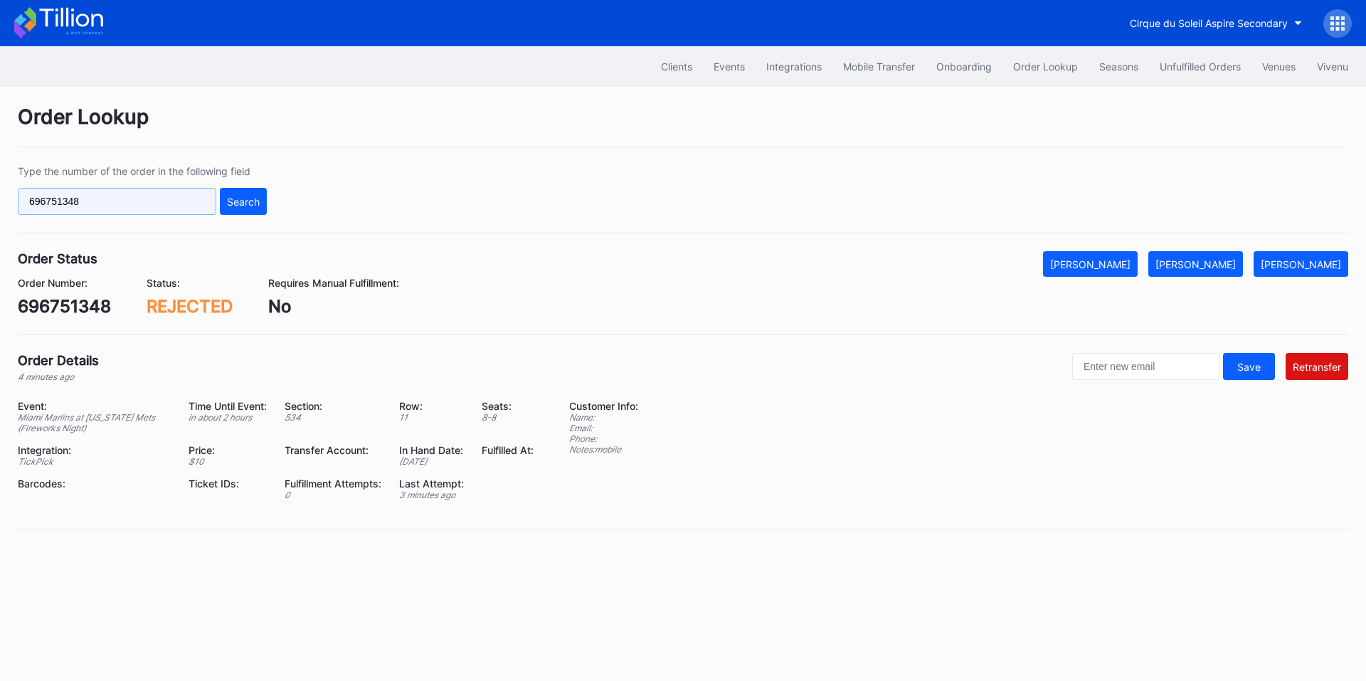
click at [169, 205] on input "696751348" at bounding box center [117, 201] width 198 height 27
paste input "983398820"
type input "983398820"
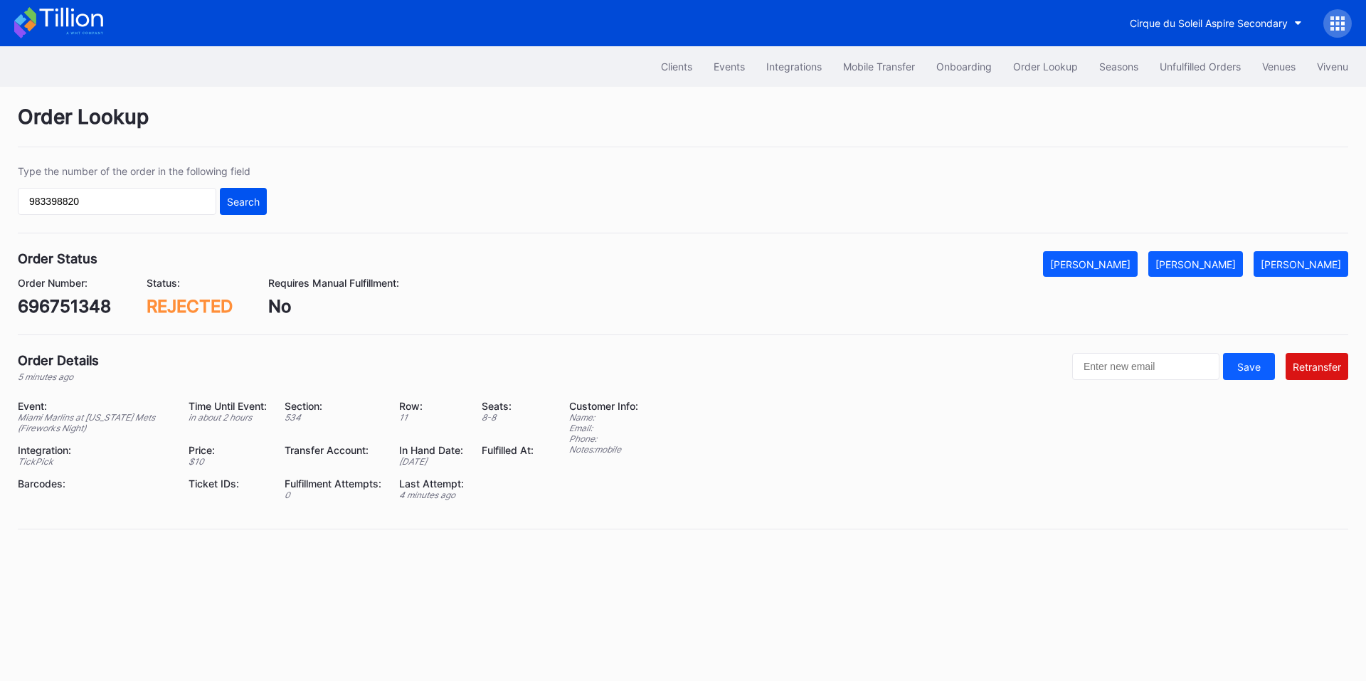
click at [243, 201] on div "Search" at bounding box center [243, 202] width 33 height 12
